Goal: Check status: Check status

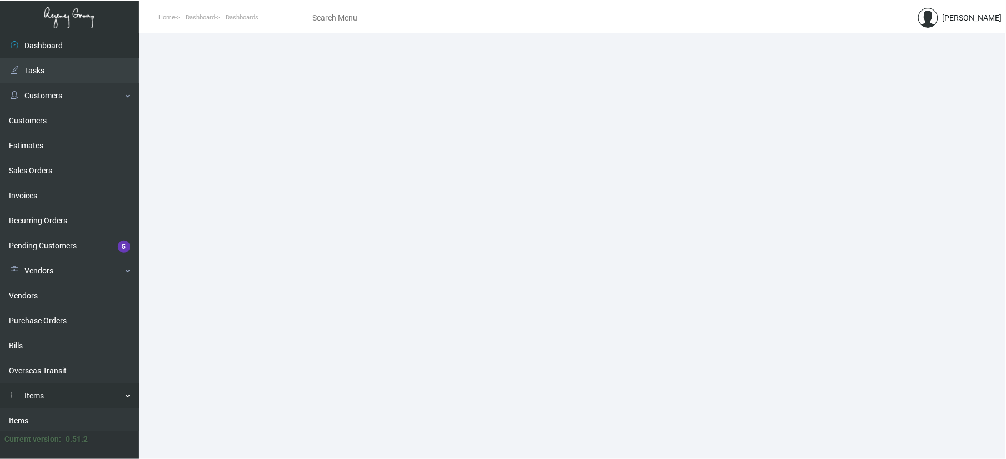
drag, startPoint x: 67, startPoint y: 412, endPoint x: 73, endPoint y: 389, distance: 23.2
click at [67, 412] on link "Items" at bounding box center [69, 420] width 139 height 25
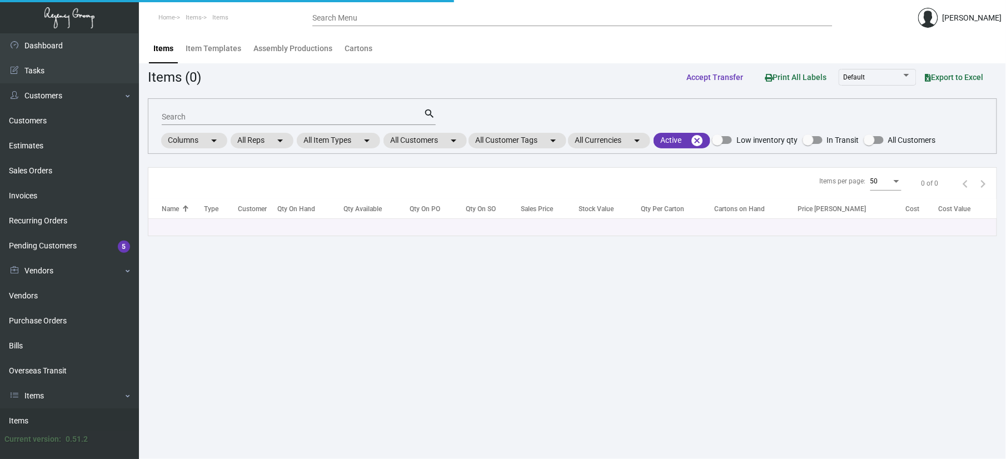
click at [278, 117] on input "Search" at bounding box center [293, 117] width 262 height 9
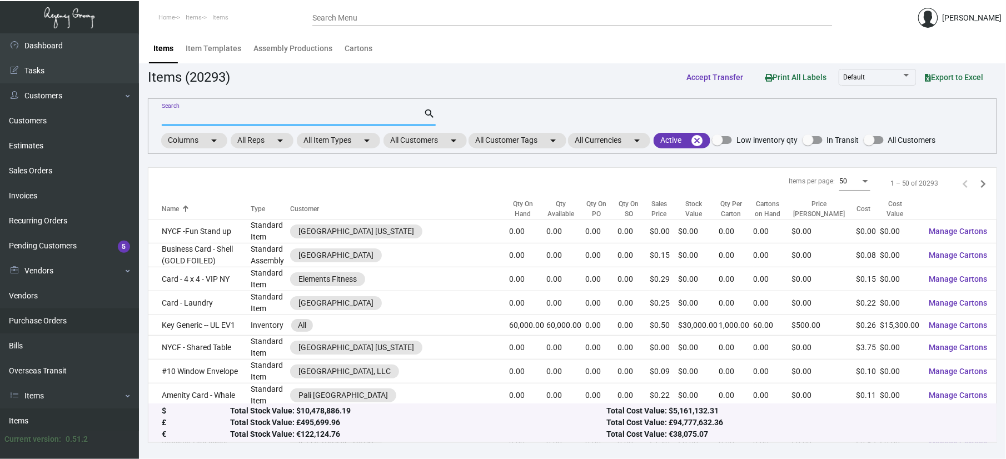
click at [78, 331] on link "Purchase Orders" at bounding box center [69, 320] width 139 height 25
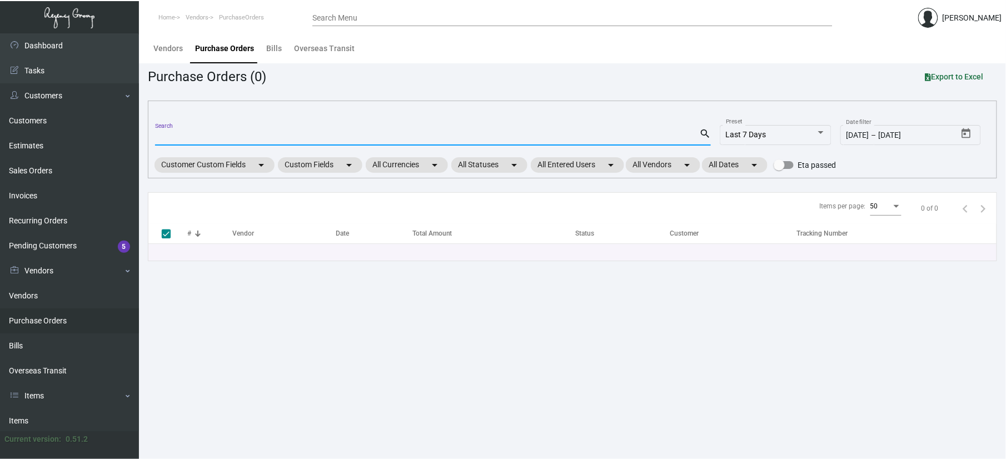
click at [198, 138] on input "Search" at bounding box center [427, 137] width 544 height 9
type input "q06710"
type input "106710"
checkbox input "false"
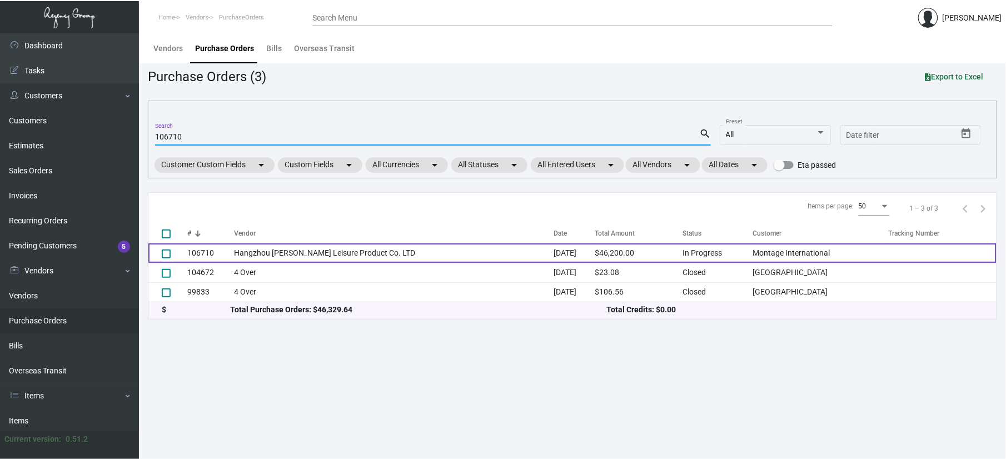
type input "106710"
click at [301, 256] on td "Hangzhou [PERSON_NAME] Leisure Product Co. LTD" at bounding box center [393, 252] width 319 height 19
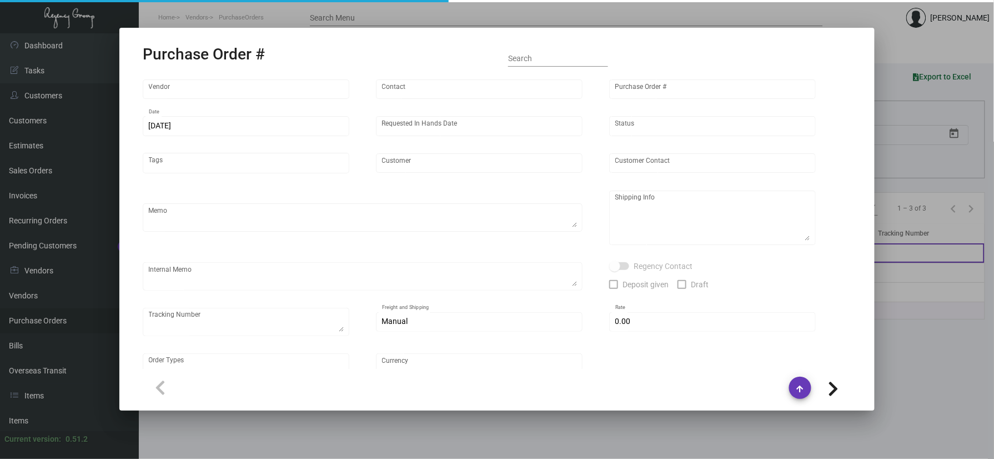
type input "Hangzhou [PERSON_NAME] Leisure Product Co. LTD"
type input "[PERSON_NAME]"
type input "106710"
type input "[DATE]"
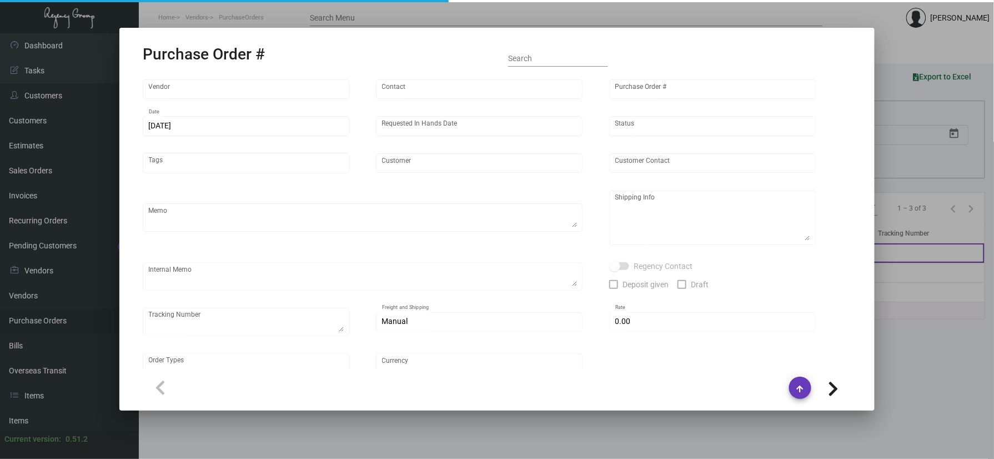
type input "Montage International"
type textarea "Please process after the samples have been approved and ship half the quantity …"
type textarea "Regency Group NJ - [PERSON_NAME] [STREET_ADDRESS]"
type textarea "sample approved - [DATE]"
checkbox input "true"
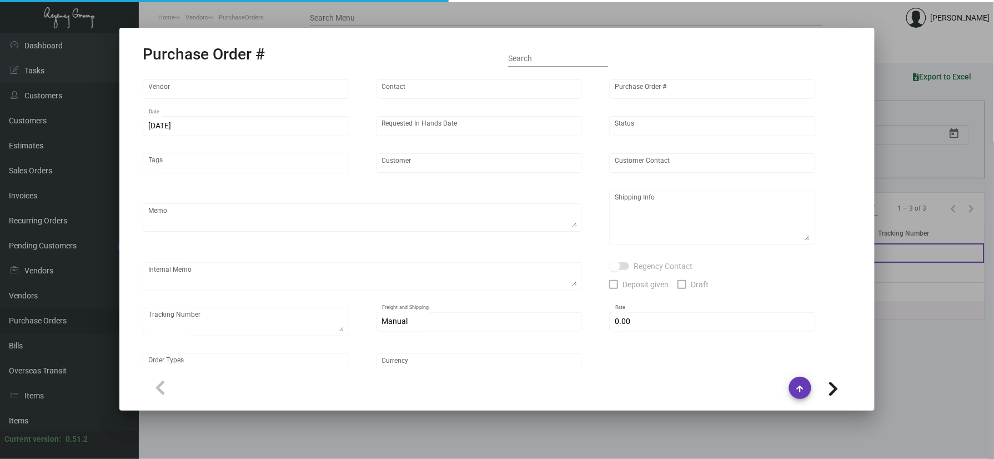
type input "$ 0.00"
type input "United States Dollar $"
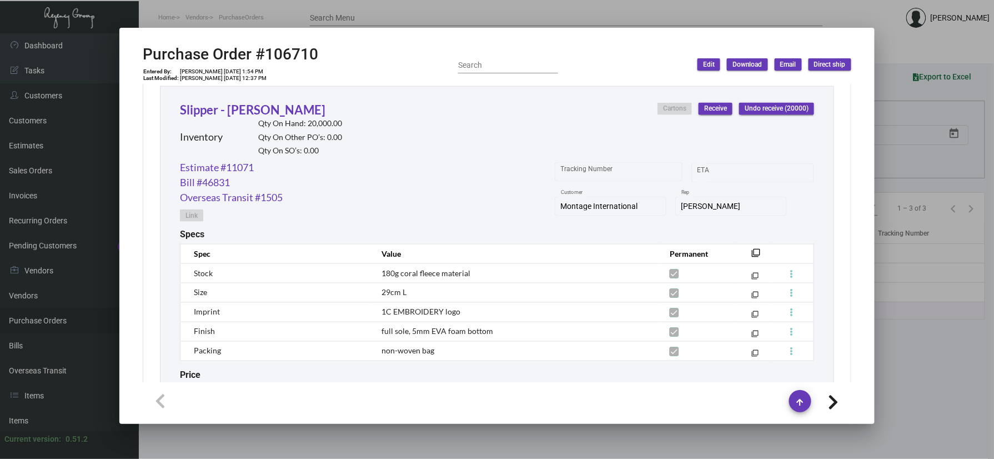
scroll to position [518, 0]
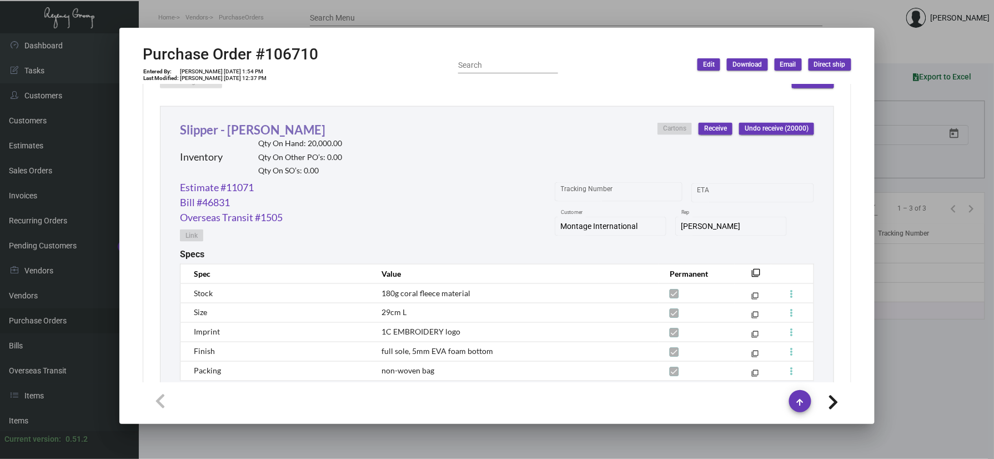
drag, startPoint x: 312, startPoint y: 124, endPoint x: 196, endPoint y: 133, distance: 115.9
click at [196, 133] on div "Slipper - [PERSON_NAME] Inventory Qty On Hand: 20,000.00 Qty On Other PO’s: 0.0…" at bounding box center [261, 150] width 162 height 59
drag, startPoint x: 299, startPoint y: 126, endPoint x: 183, endPoint y: 127, distance: 116.1
click at [183, 127] on div "Slipper - [PERSON_NAME] Inventory Qty On Hand: 20,000.00 Qty On Other PO’s: 0.0…" at bounding box center [261, 150] width 162 height 59
drag, startPoint x: 321, startPoint y: 118, endPoint x: 152, endPoint y: 112, distance: 169.0
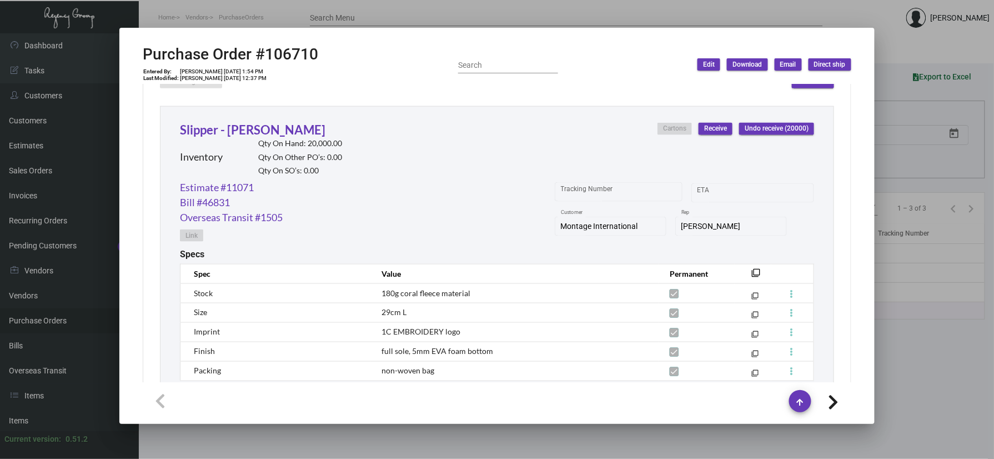
click at [152, 112] on div "Subtotal $46,200.00 Discount $0.00 Additional Fees $0.00 Shipping $0.00 Total $…" at bounding box center [497, 431] width 709 height 948
click at [234, 132] on link "Slipper - [PERSON_NAME]" at bounding box center [253, 129] width 146 height 15
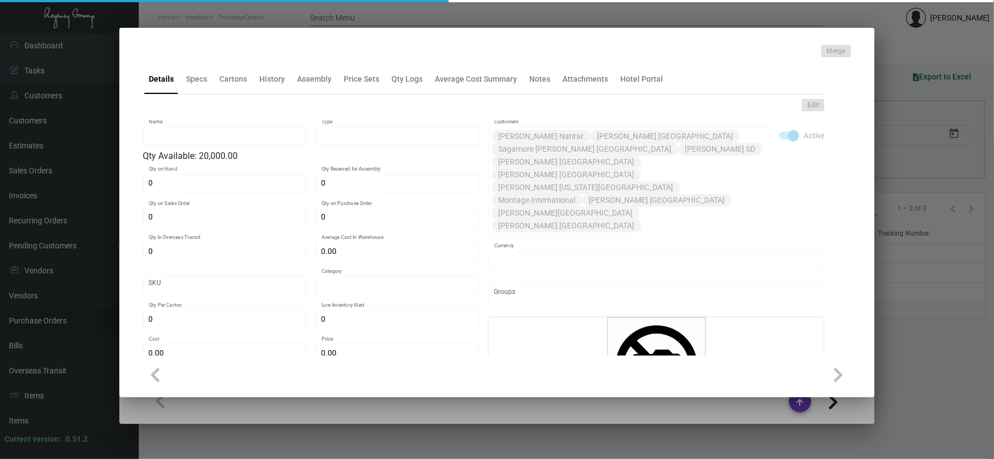
type input "Slipper - [PERSON_NAME]"
type input "Inventory"
type input "20,000"
type input "$ 0.00"
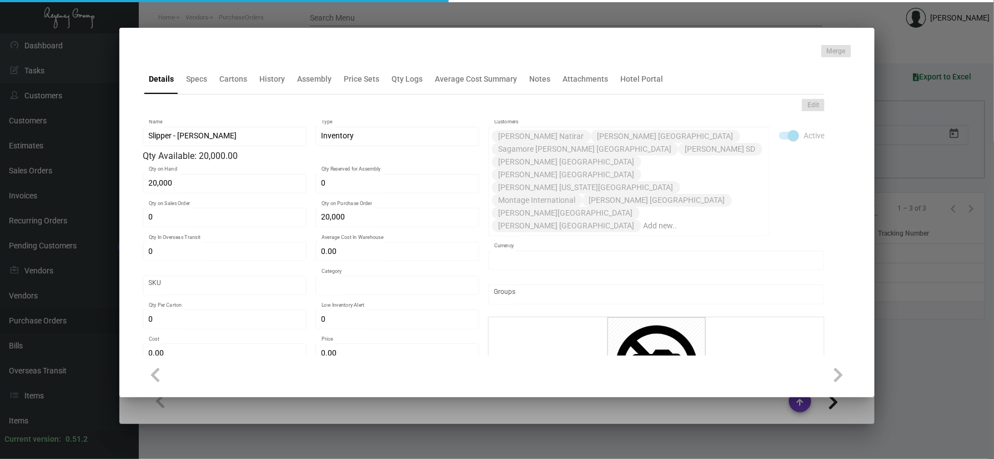
type input "Overseas"
type input "100"
type input "2,500"
type input "$ 0.48"
type input "$ 1.32"
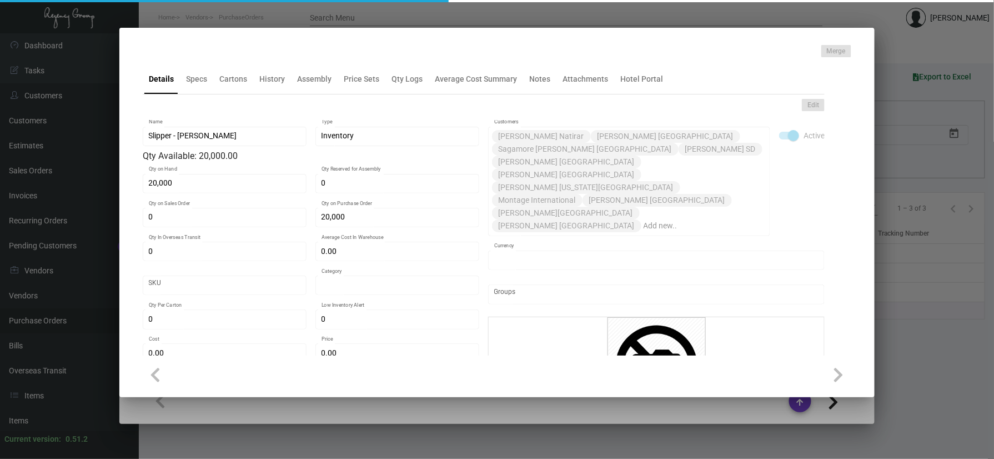
type textarea "Slippers: standard size slipper (29cm), white comfort cushion material, closed …"
checkbox input "true"
type input "United States Dollar $"
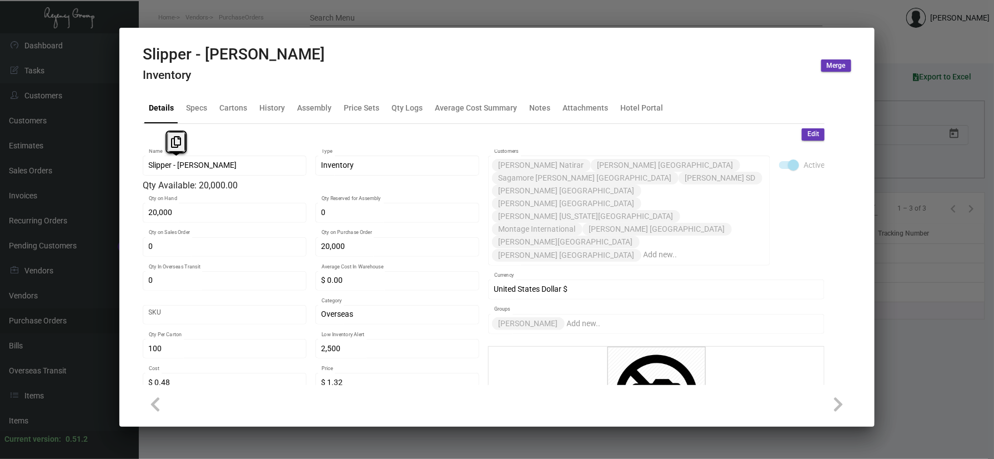
click at [134, 146] on mat-tab-group "Details Specs Cartons History Assembly Price Sets Qty Logs Average Cost Summary…" at bounding box center [483, 236] width 709 height 298
